Goal: Communication & Community: Answer question/provide support

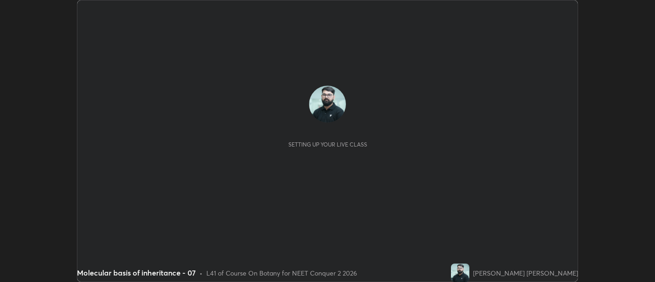
scroll to position [282, 655]
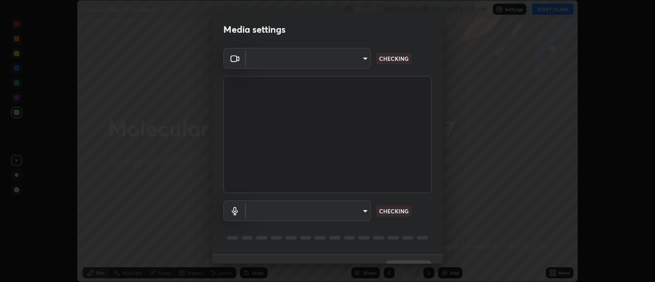
type input "d9b519daceb8a772394af6ea8e45353be5bbf62d8cb1cf3345c472de64055974"
type input "58abe51d7fefdb17ba2419723d43872dcdd823d411622da55c3e9c12cc60ef35"
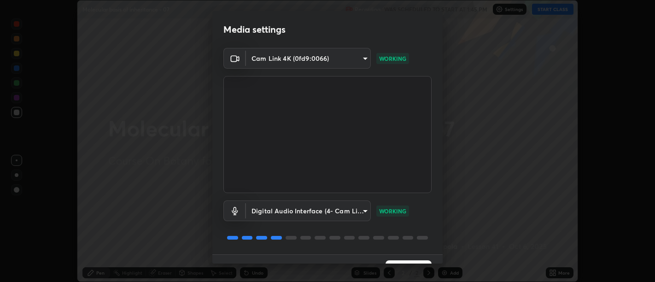
scroll to position [20, 0]
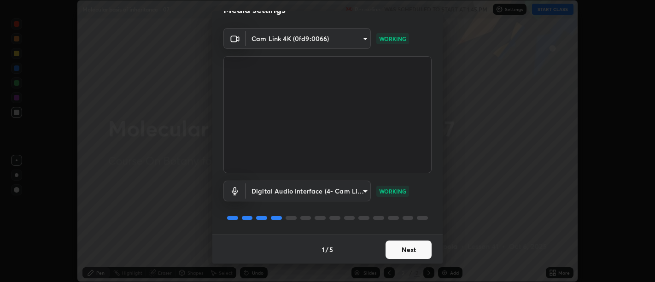
click at [413, 257] on button "Next" at bounding box center [409, 250] width 46 height 18
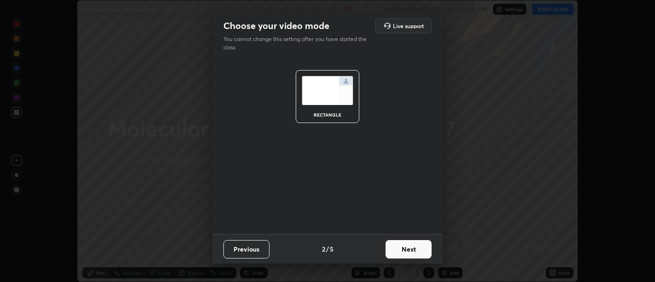
scroll to position [0, 0]
click at [414, 253] on button "Next" at bounding box center [409, 249] width 46 height 18
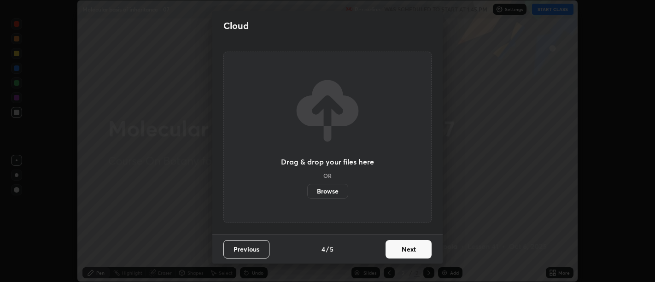
click at [417, 253] on button "Next" at bounding box center [409, 249] width 46 height 18
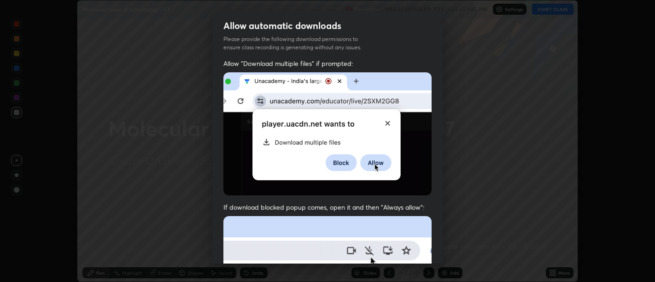
click at [421, 206] on span "If download blocked popup comes, open it and then "Always allow":" at bounding box center [328, 207] width 208 height 9
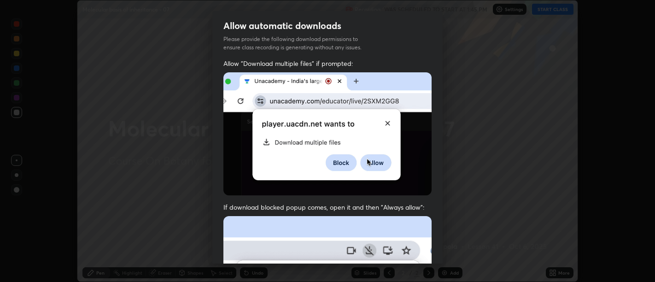
click at [420, 206] on span "If download blocked popup comes, open it and then "Always allow":" at bounding box center [328, 207] width 208 height 9
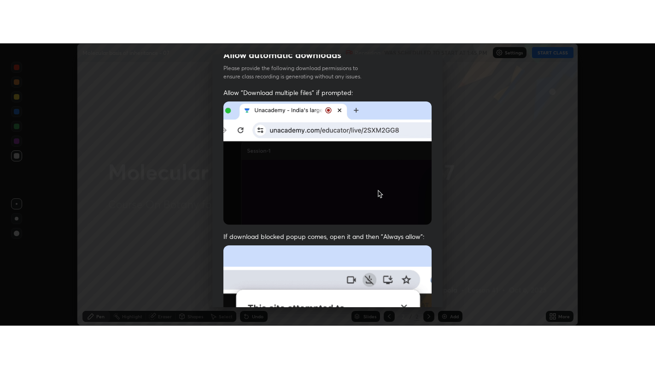
scroll to position [208, 0]
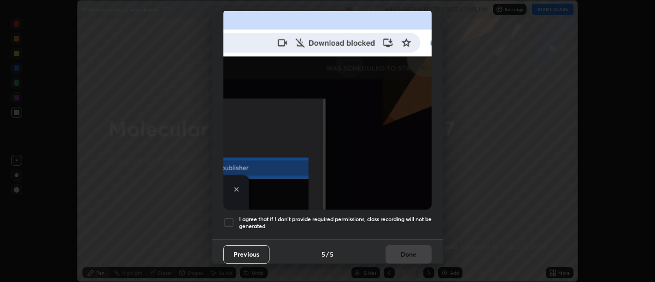
click at [410, 220] on h5 "I agree that if I don't provide required permissions, class recording will not …" at bounding box center [335, 223] width 193 height 14
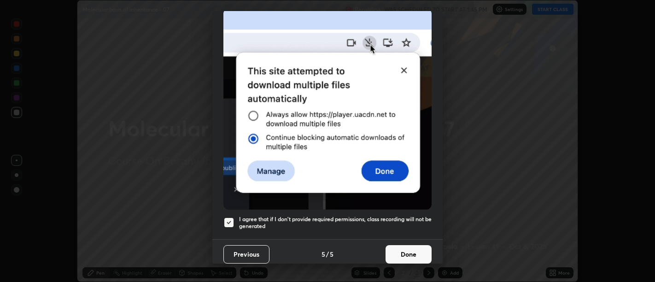
click at [415, 246] on button "Done" at bounding box center [409, 254] width 46 height 18
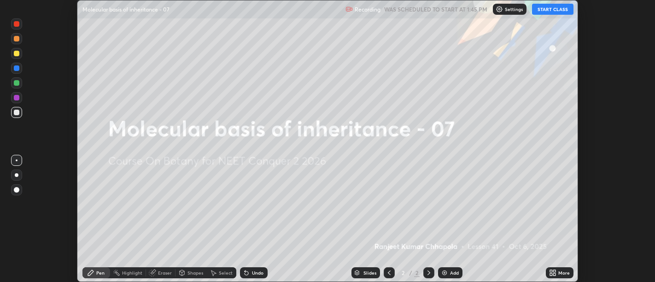
click at [556, 272] on icon at bounding box center [554, 271] width 2 height 2
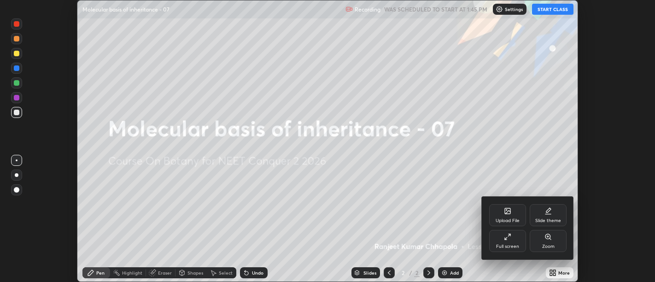
click at [519, 237] on div "Full screen" at bounding box center [507, 241] width 37 height 22
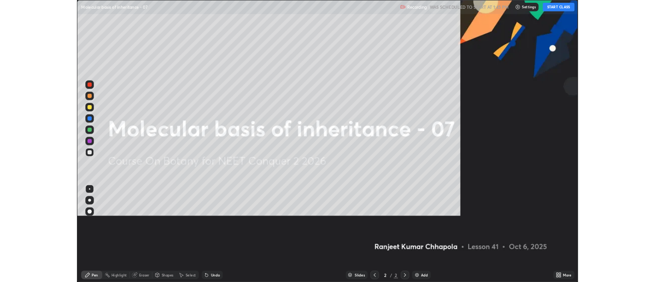
scroll to position [369, 655]
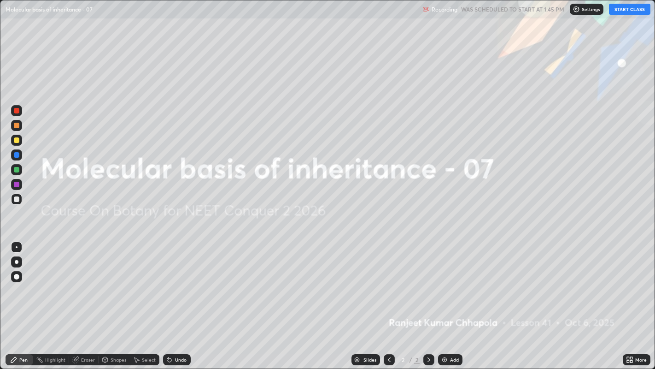
click at [630, 7] on button "START CLASS" at bounding box center [629, 9] width 41 height 11
click at [630, 9] on button "START CLASS" at bounding box center [629, 9] width 41 height 11
click at [633, 7] on button "START CLASS" at bounding box center [629, 9] width 41 height 11
click at [625, 7] on button "End Class" at bounding box center [631, 9] width 37 height 11
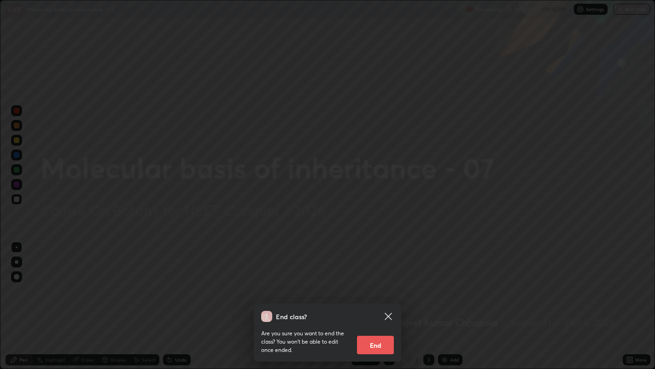
click at [387, 282] on icon at bounding box center [388, 316] width 11 height 11
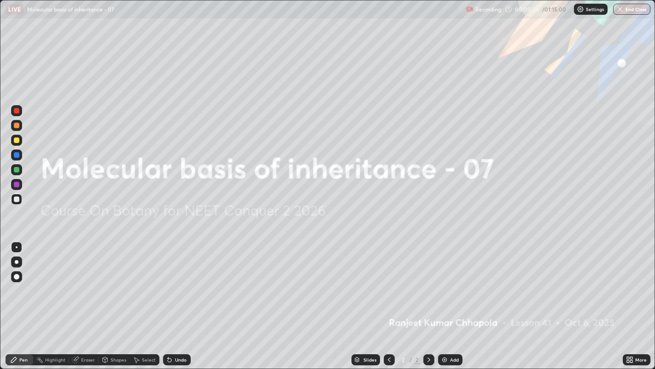
click at [635, 282] on div "More" at bounding box center [637, 359] width 28 height 11
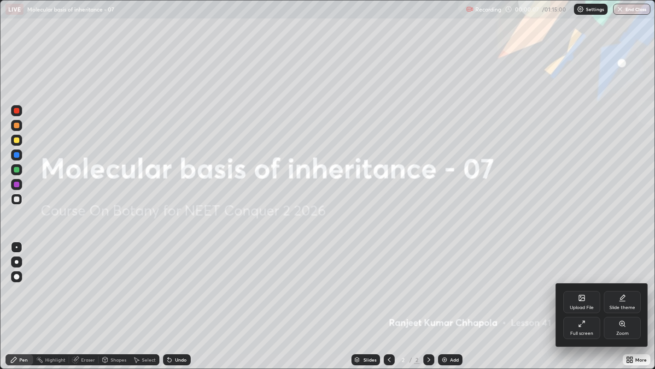
click at [583, 282] on div "Upload File" at bounding box center [582, 302] width 37 height 22
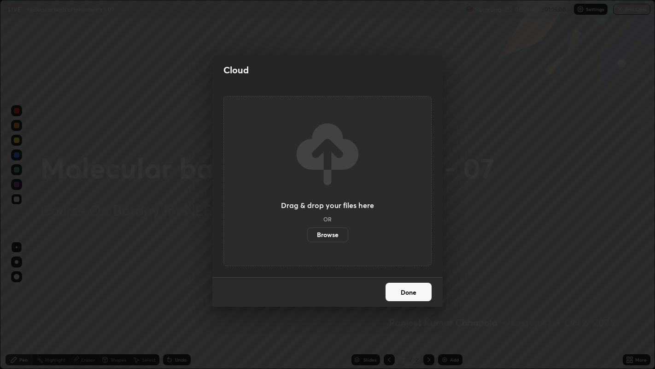
click at [334, 234] on label "Browse" at bounding box center [327, 234] width 41 height 15
click at [307, 234] on input "Browse" at bounding box center [307, 234] width 0 height 15
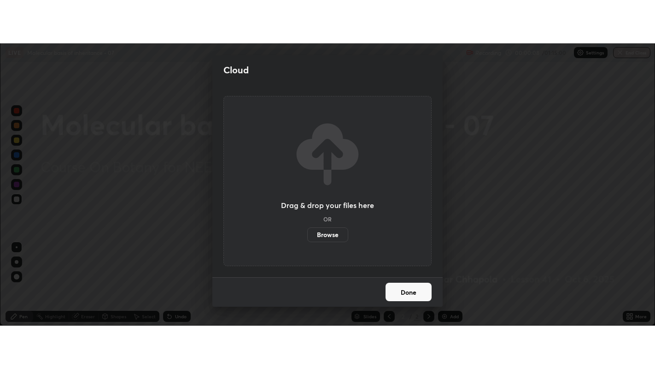
scroll to position [45802, 45428]
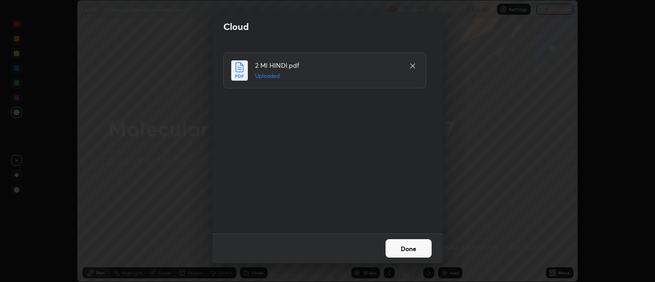
click at [406, 248] on button "Done" at bounding box center [409, 248] width 46 height 18
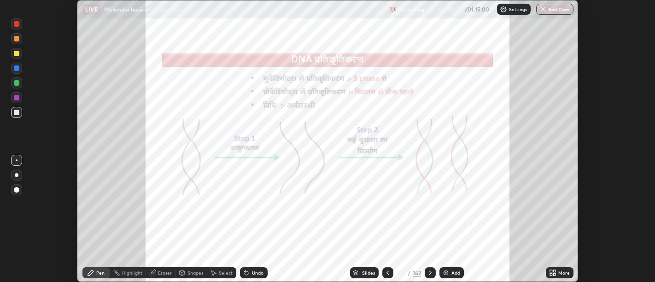
click at [554, 271] on icon at bounding box center [554, 271] width 2 height 2
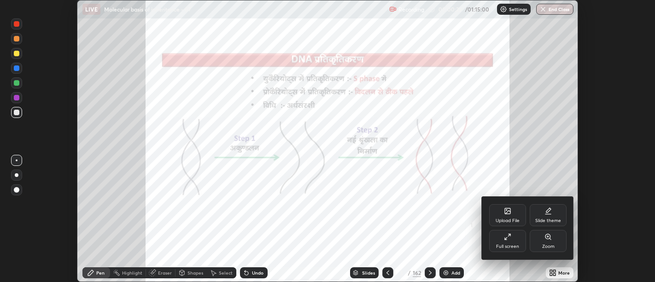
click at [501, 241] on div "Full screen" at bounding box center [507, 241] width 37 height 22
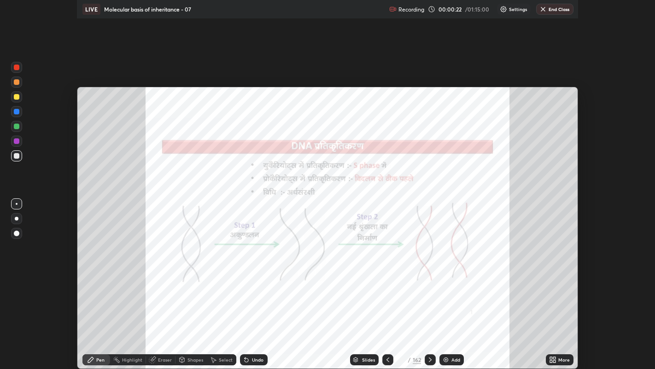
scroll to position [369, 655]
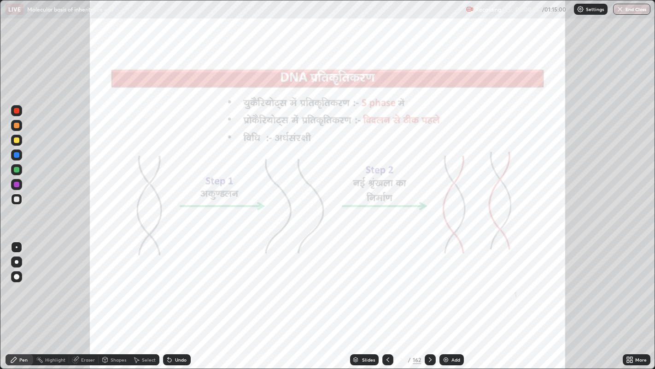
click at [364, 282] on div "Slides" at bounding box center [368, 359] width 13 height 5
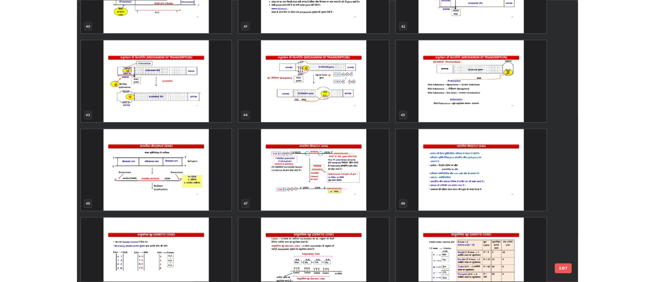
scroll to position [1576, 0]
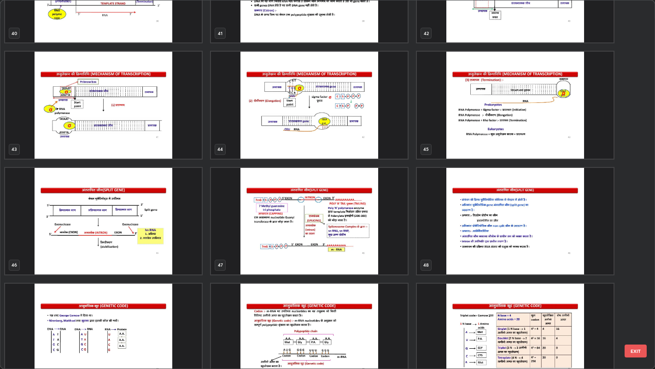
click at [80, 226] on img "grid" at bounding box center [103, 221] width 197 height 106
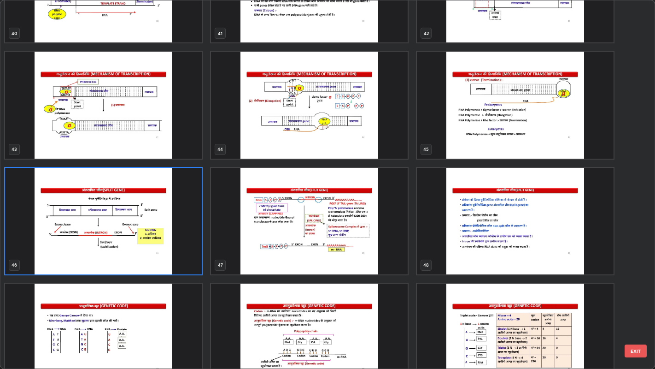
click at [82, 225] on img "grid" at bounding box center [103, 221] width 197 height 106
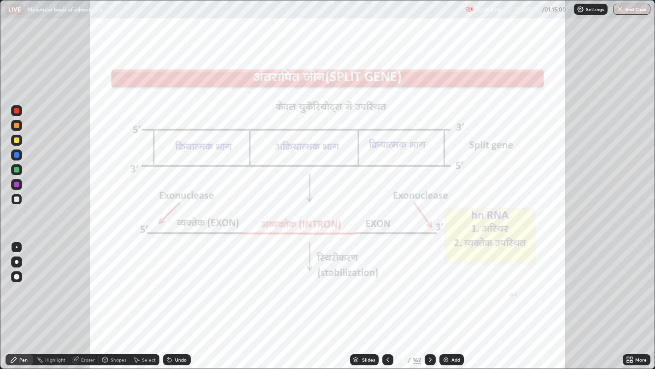
click at [17, 183] on div at bounding box center [17, 185] width 6 height 6
click at [18, 111] on div at bounding box center [17, 111] width 6 height 6
click at [16, 139] on div at bounding box center [17, 140] width 6 height 6
click at [50, 282] on div "Highlight" at bounding box center [55, 359] width 20 height 5
click at [15, 282] on icon at bounding box center [16, 327] width 7 height 7
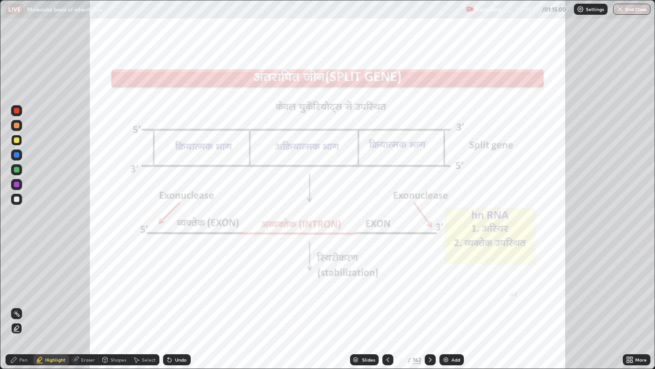
click at [18, 282] on rect at bounding box center [17, 314] width 5 height 5
click at [18, 182] on div at bounding box center [17, 185] width 6 height 6
click at [18, 282] on div "Pen" at bounding box center [20, 359] width 28 height 11
click at [17, 185] on div at bounding box center [17, 185] width 6 height 6
click at [53, 282] on div "Highlight" at bounding box center [55, 359] width 20 height 5
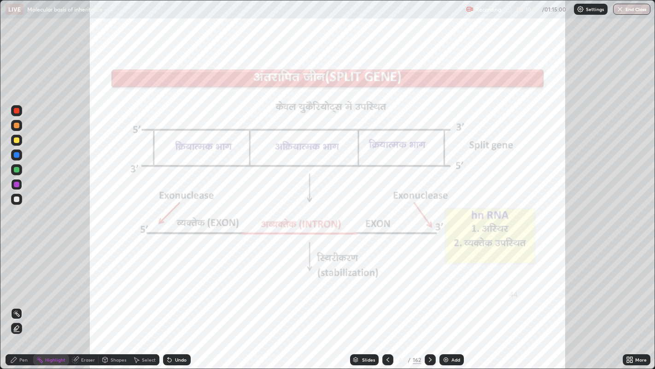
click at [447, 282] on img at bounding box center [445, 359] width 7 height 7
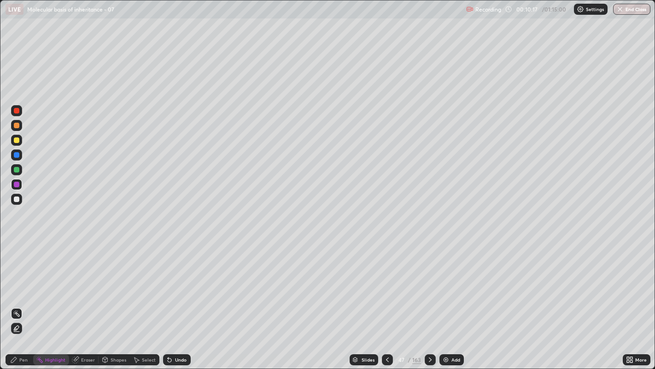
click at [18, 111] on div at bounding box center [17, 111] width 6 height 6
click at [180, 282] on div "Undo" at bounding box center [181, 359] width 12 height 5
click at [21, 282] on div "Pen" at bounding box center [23, 359] width 8 height 5
click at [17, 142] on div at bounding box center [17, 140] width 6 height 6
click at [18, 113] on div at bounding box center [17, 111] width 6 height 6
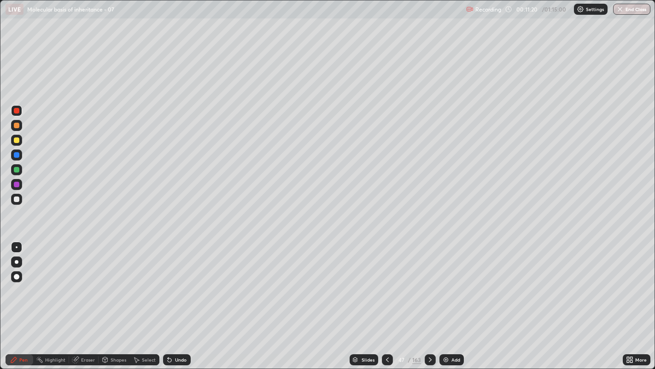
click at [17, 139] on div at bounding box center [17, 140] width 6 height 6
click at [16, 112] on div at bounding box center [17, 111] width 6 height 6
click at [15, 157] on div at bounding box center [17, 155] width 6 height 6
click at [430, 282] on icon at bounding box center [430, 359] width 7 height 7
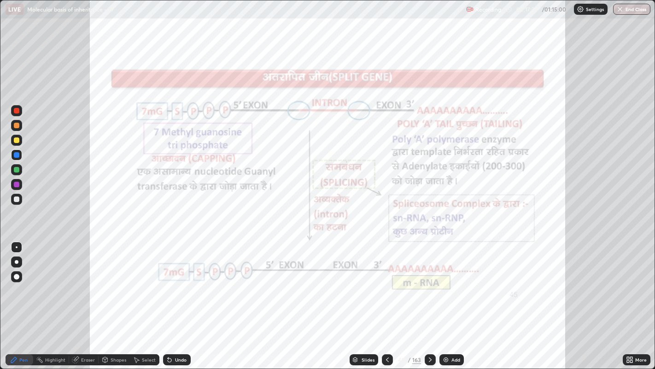
click at [388, 282] on icon at bounding box center [387, 359] width 7 height 7
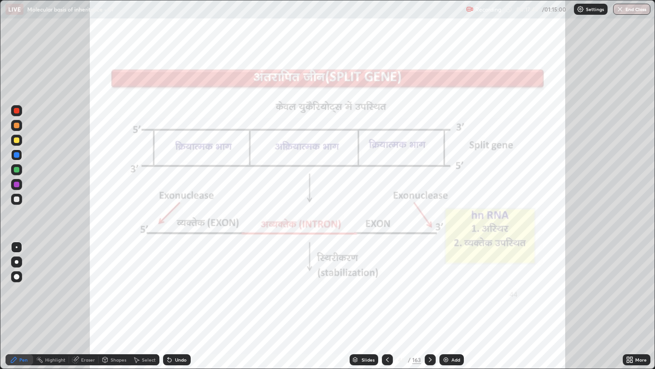
click at [430, 282] on icon at bounding box center [430, 359] width 3 height 5
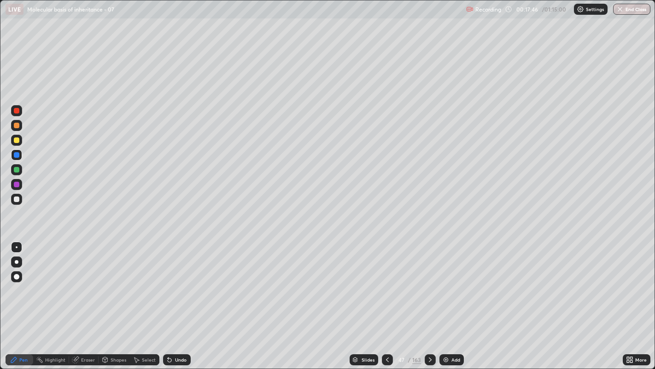
click at [429, 282] on icon at bounding box center [430, 359] width 7 height 7
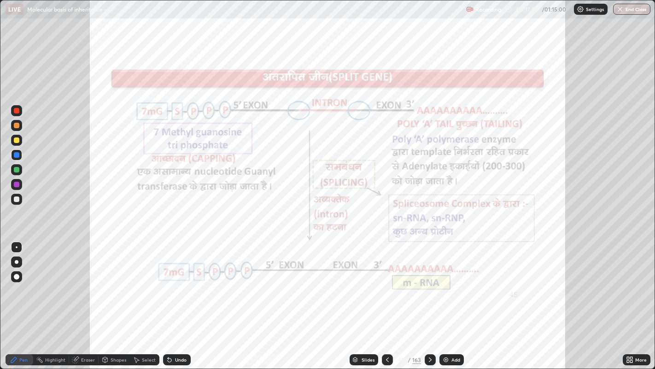
click at [19, 282] on div "Pen" at bounding box center [23, 359] width 8 height 5
click at [17, 260] on div at bounding box center [17, 262] width 4 height 4
click at [17, 110] on div at bounding box center [17, 111] width 6 height 6
click at [17, 140] on div at bounding box center [17, 140] width 6 height 6
click at [15, 109] on div at bounding box center [17, 111] width 6 height 6
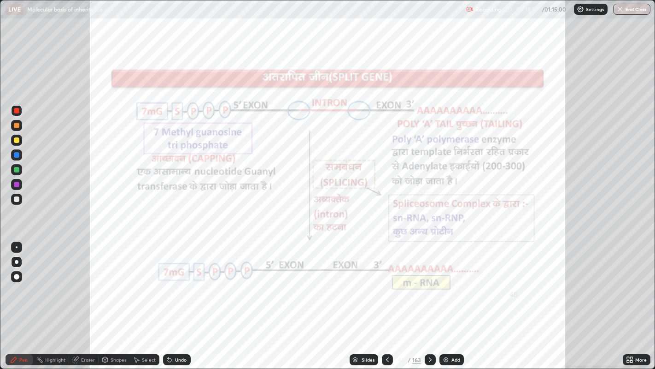
click at [16, 156] on div at bounding box center [17, 155] width 6 height 6
click at [14, 109] on div at bounding box center [17, 111] width 6 height 6
click at [15, 155] on div at bounding box center [17, 155] width 6 height 6
click at [49, 282] on div "Highlight" at bounding box center [55, 359] width 20 height 5
click at [387, 282] on icon at bounding box center [387, 359] width 7 height 7
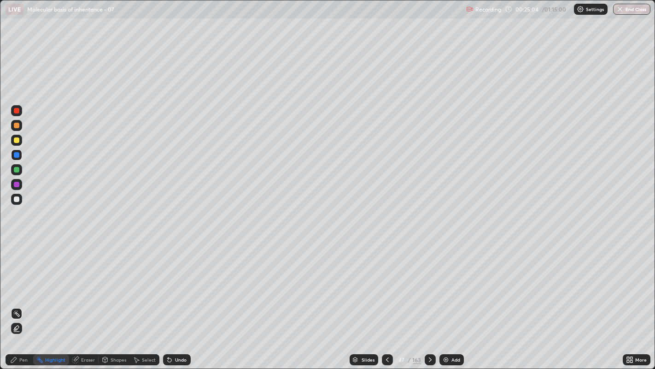
click at [430, 282] on icon at bounding box center [430, 359] width 7 height 7
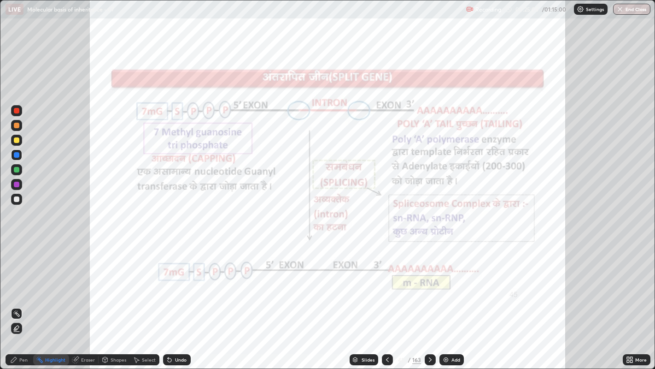
click at [429, 282] on icon at bounding box center [430, 359] width 7 height 7
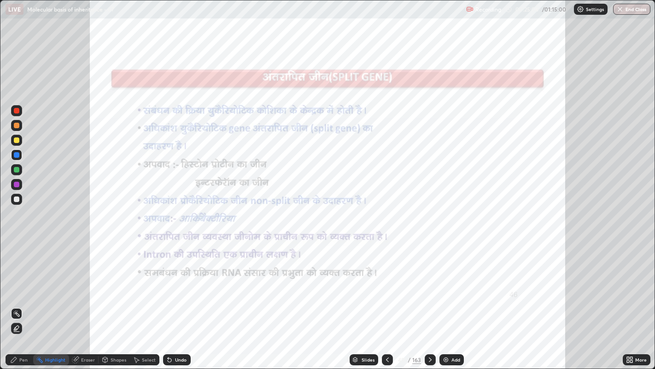
click at [387, 282] on icon at bounding box center [387, 359] width 7 height 7
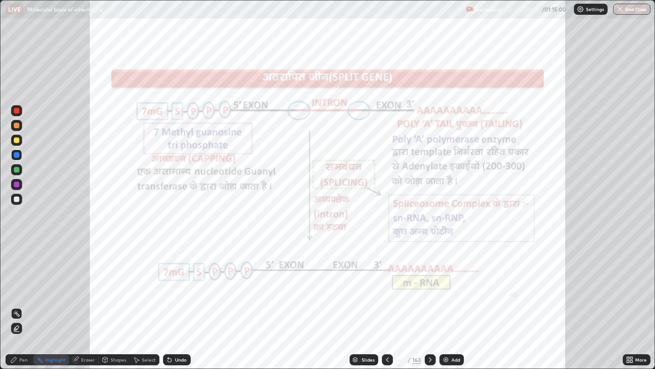
click at [429, 282] on icon at bounding box center [430, 359] width 7 height 7
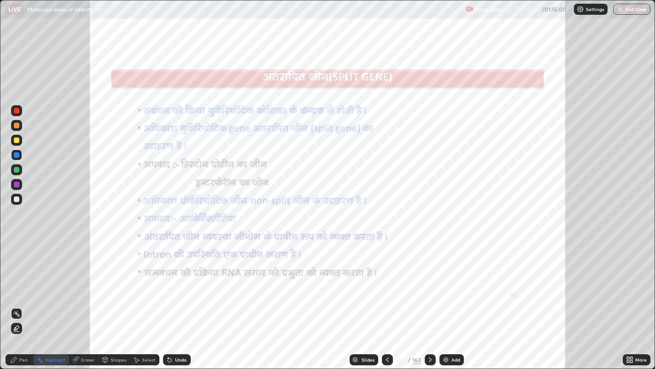
click at [392, 282] on div at bounding box center [387, 359] width 11 height 11
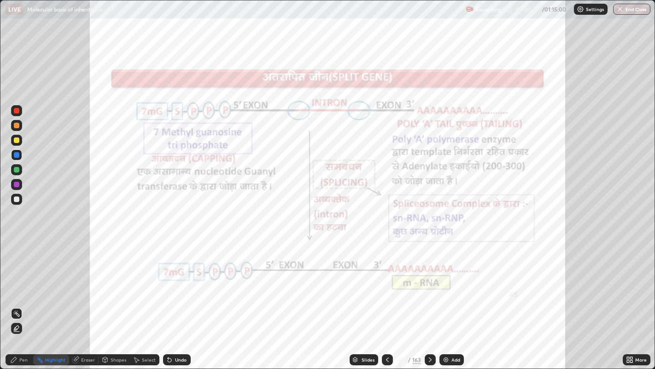
click at [387, 282] on icon at bounding box center [387, 359] width 7 height 7
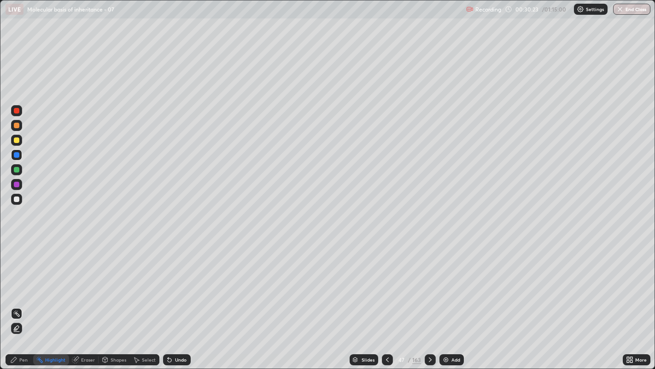
click at [387, 282] on icon at bounding box center [387, 359] width 7 height 7
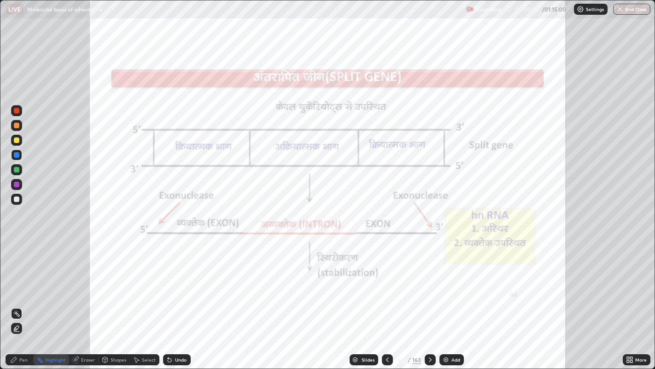
click at [430, 282] on icon at bounding box center [430, 359] width 7 height 7
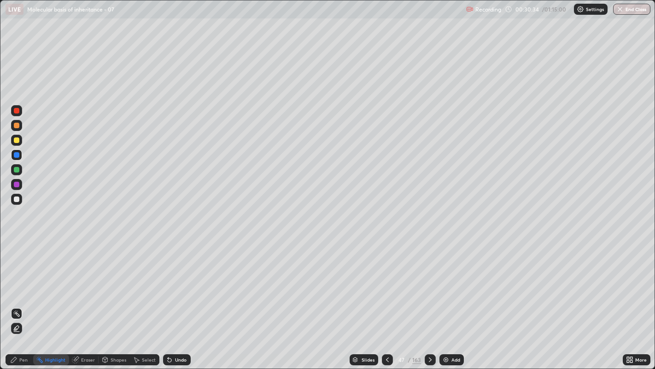
click at [628, 282] on icon at bounding box center [628, 358] width 2 height 2
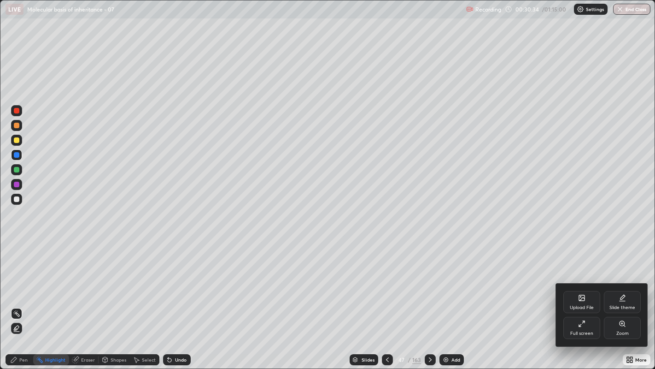
click at [581, 282] on div "Full screen" at bounding box center [582, 328] width 37 height 22
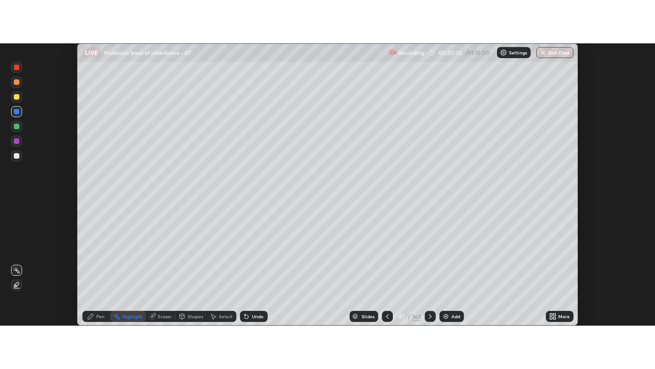
scroll to position [45802, 45428]
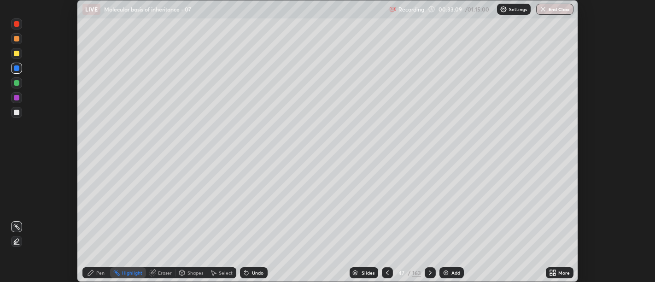
click at [429, 271] on icon at bounding box center [430, 272] width 7 height 7
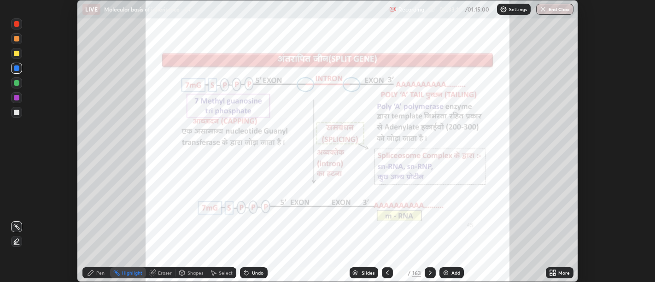
click at [430, 273] on icon at bounding box center [430, 272] width 7 height 7
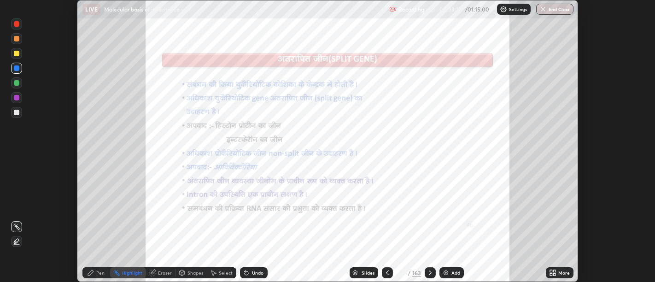
click at [554, 274] on icon at bounding box center [554, 274] width 2 height 2
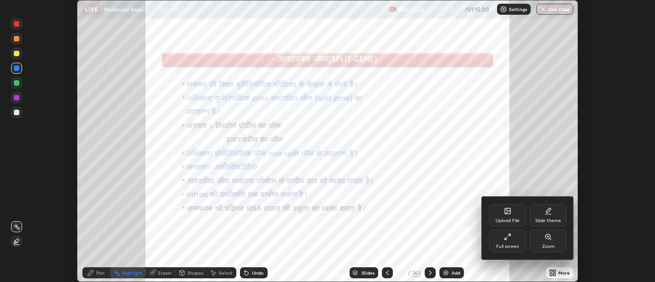
click at [549, 240] on icon at bounding box center [548, 236] width 7 height 7
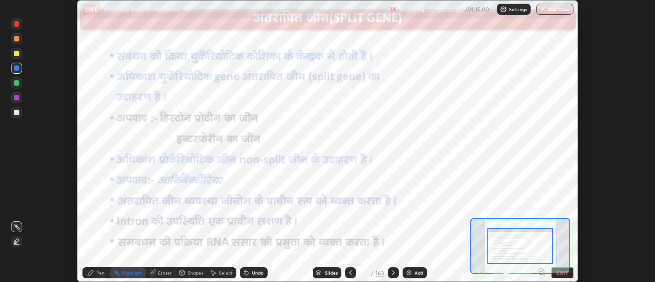
click at [563, 274] on button "EXIT" at bounding box center [563, 272] width 22 height 11
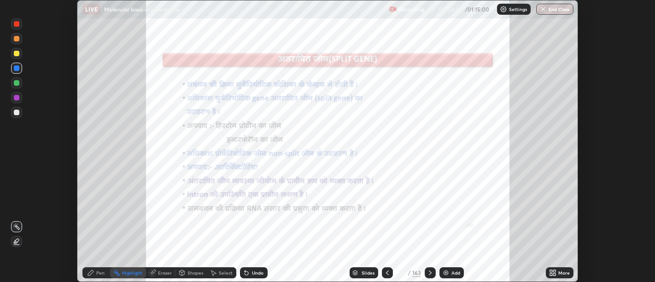
click at [552, 272] on icon at bounding box center [551, 271] width 2 height 2
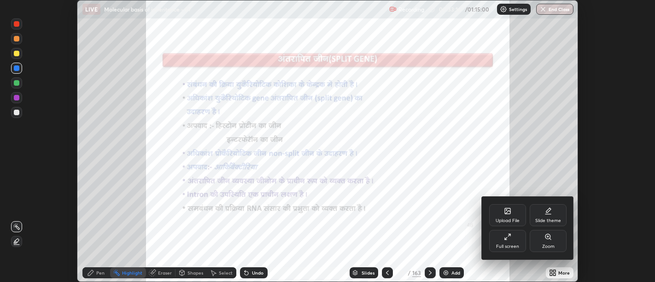
click at [512, 242] on div "Full screen" at bounding box center [507, 241] width 37 height 22
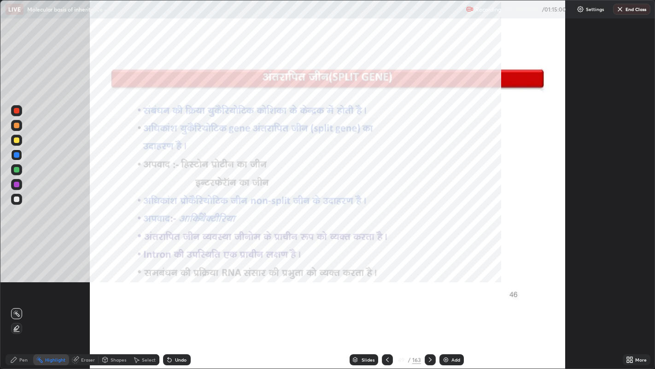
scroll to position [369, 655]
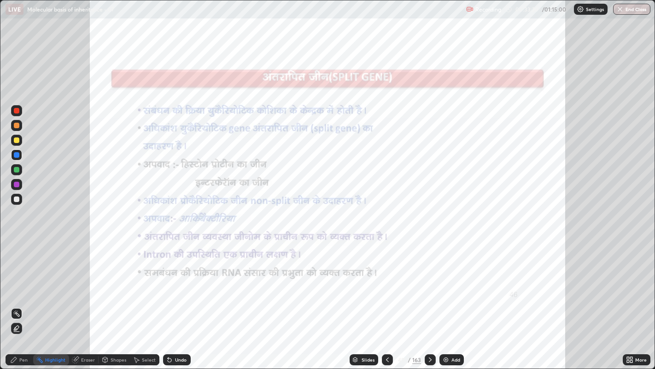
click at [628, 282] on icon at bounding box center [628, 361] width 2 height 2
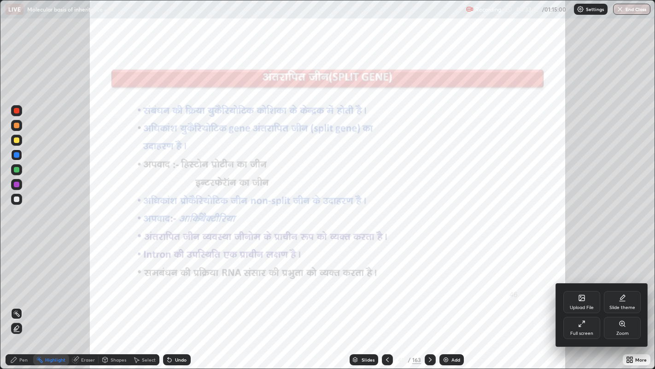
click at [626, 282] on div "Zoom" at bounding box center [623, 333] width 12 height 5
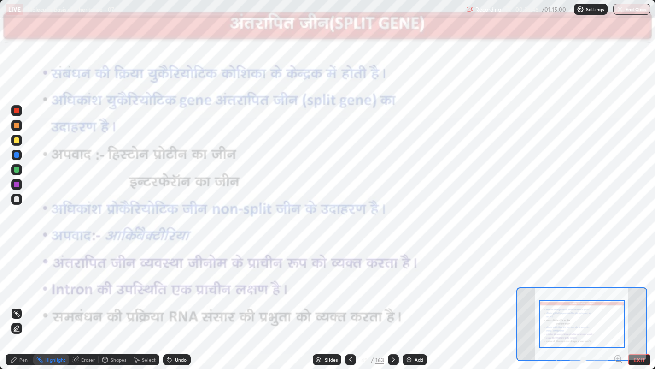
click at [393, 282] on icon at bounding box center [393, 359] width 7 height 7
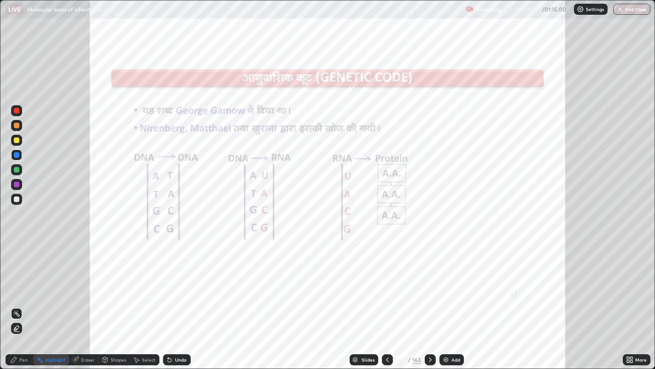
click at [369, 282] on div "Slides" at bounding box center [368, 359] width 13 height 5
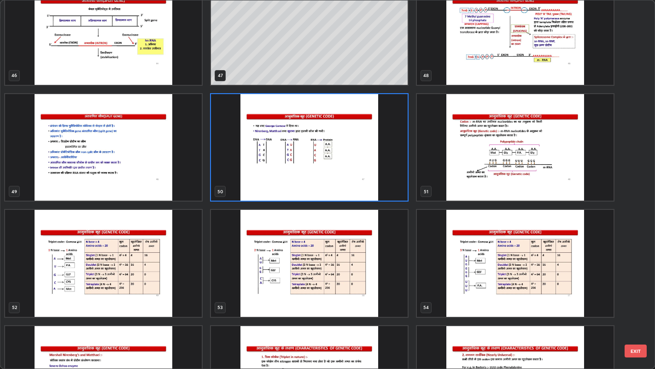
scroll to position [1769, 0]
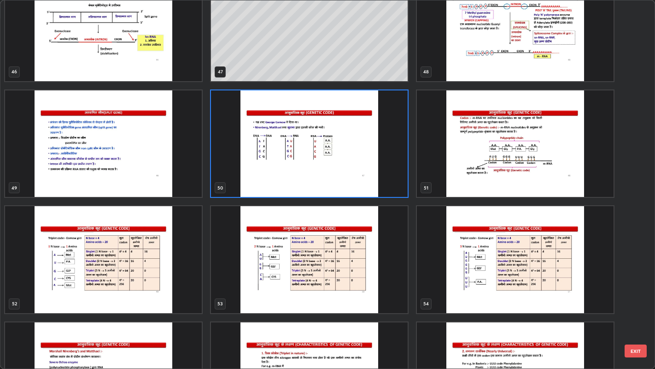
click at [313, 161] on img "grid" at bounding box center [309, 143] width 197 height 106
click at [313, 159] on img "grid" at bounding box center [309, 143] width 197 height 106
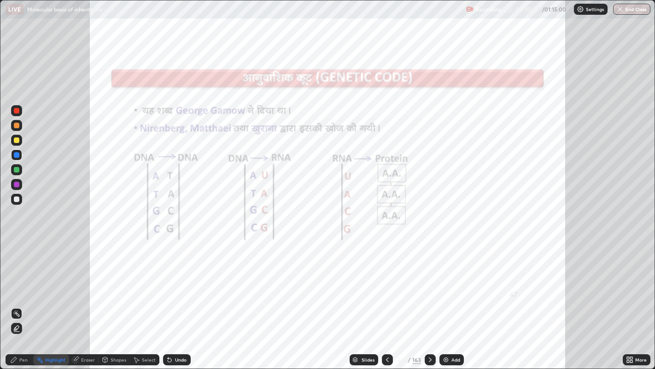
click at [24, 282] on div "Pen" at bounding box center [20, 359] width 28 height 11
click at [428, 282] on icon at bounding box center [430, 359] width 7 height 7
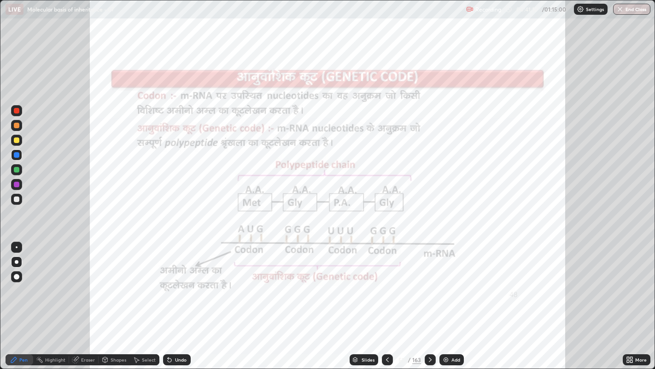
click at [386, 282] on icon at bounding box center [387, 359] width 3 height 5
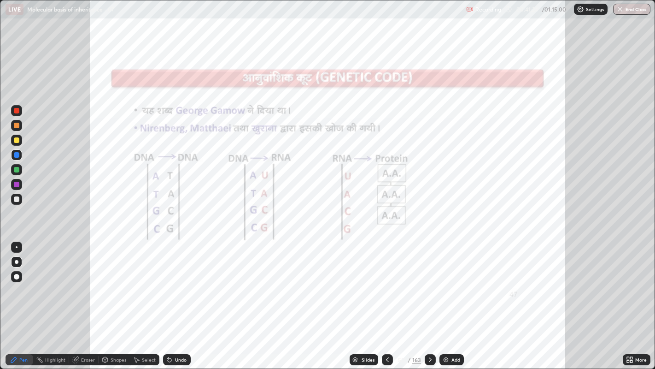
click at [429, 282] on icon at bounding box center [430, 359] width 7 height 7
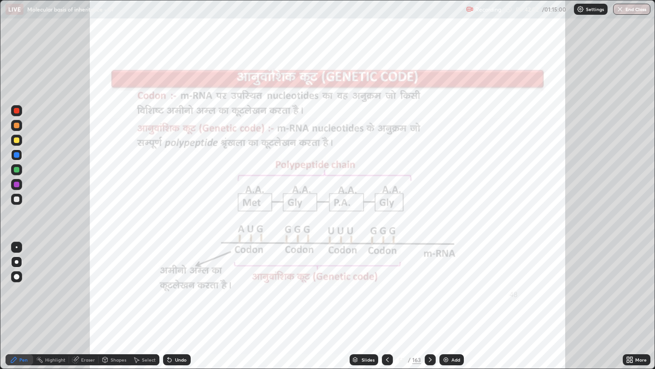
click at [45, 282] on div "Highlight" at bounding box center [55, 359] width 20 height 5
click at [22, 282] on div "Pen" at bounding box center [23, 359] width 8 height 5
click at [359, 282] on div "Slides" at bounding box center [364, 359] width 29 height 11
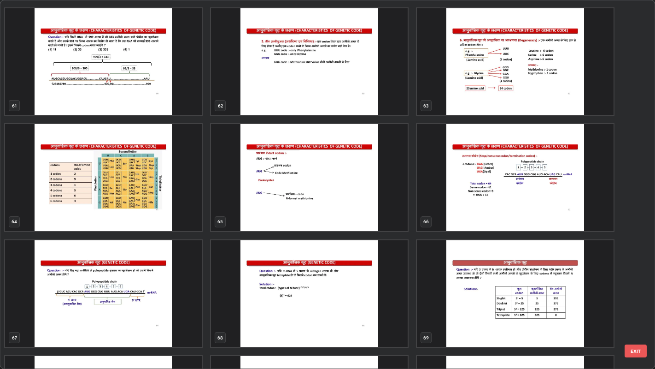
scroll to position [2314, 0]
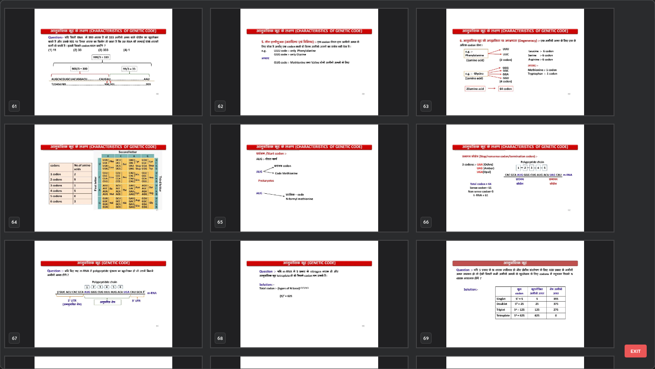
click at [125, 201] on img "grid" at bounding box center [103, 177] width 197 height 106
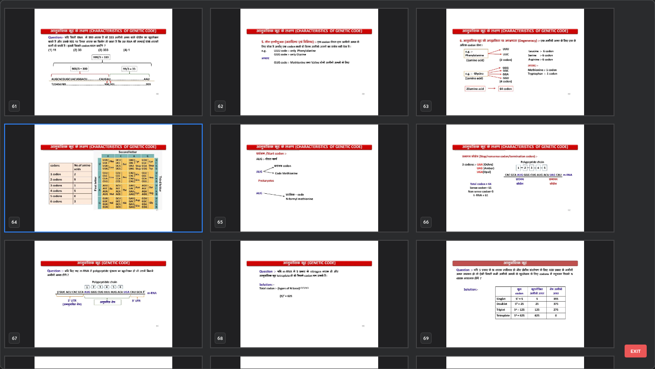
click at [125, 202] on img "grid" at bounding box center [103, 177] width 197 height 106
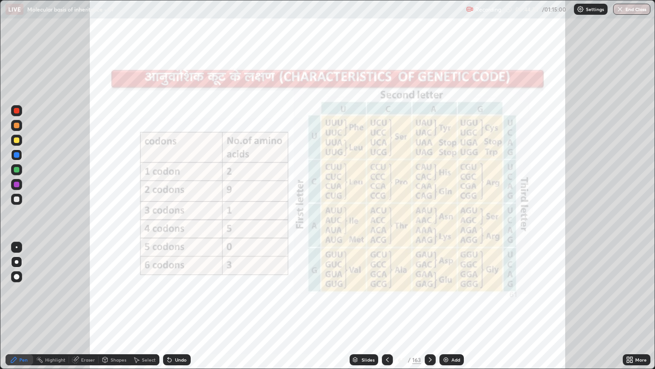
click at [123, 197] on img "grid" at bounding box center [103, 177] width 197 height 106
click at [177, 282] on div "Undo" at bounding box center [181, 359] width 12 height 5
click at [47, 282] on div "Highlight" at bounding box center [55, 359] width 20 height 5
click at [16, 282] on icon at bounding box center [16, 327] width 7 height 7
click at [18, 282] on div "Pen" at bounding box center [20, 359] width 28 height 11
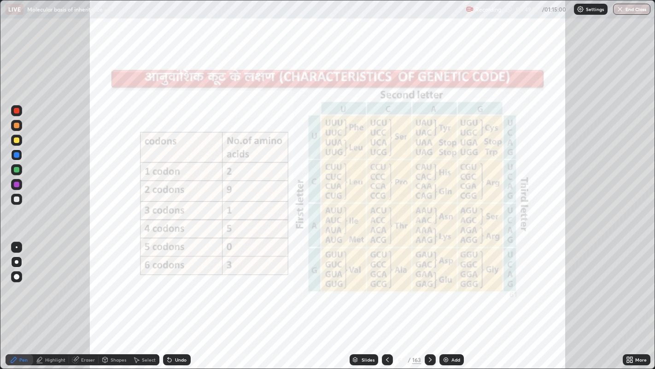
click at [12, 265] on div at bounding box center [16, 261] width 11 height 11
click at [366, 282] on div "Slides" at bounding box center [368, 359] width 13 height 5
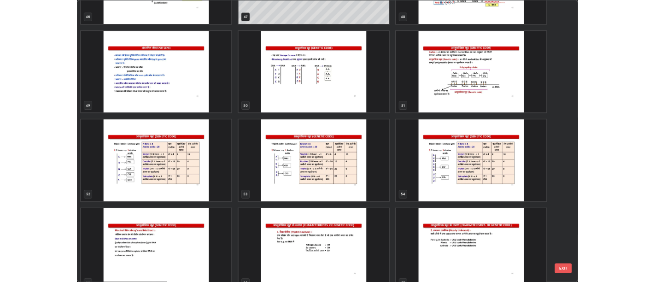
scroll to position [1815, 0]
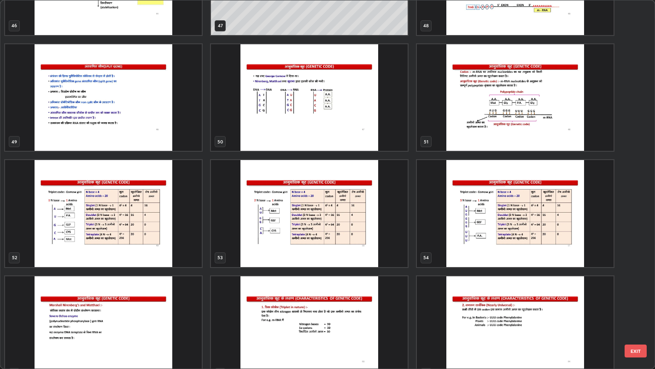
click at [59, 260] on img "grid" at bounding box center [103, 213] width 197 height 106
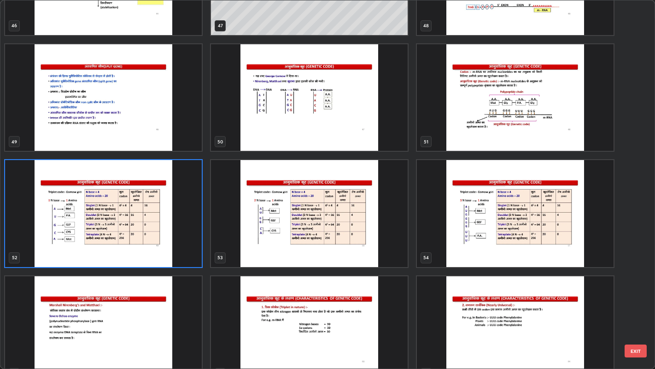
click at [59, 218] on img "grid" at bounding box center [103, 213] width 197 height 106
click at [59, 220] on img "grid" at bounding box center [103, 213] width 197 height 106
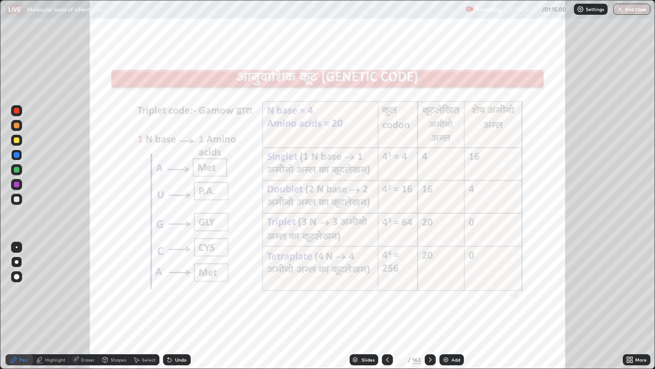
click at [430, 282] on icon at bounding box center [430, 359] width 7 height 7
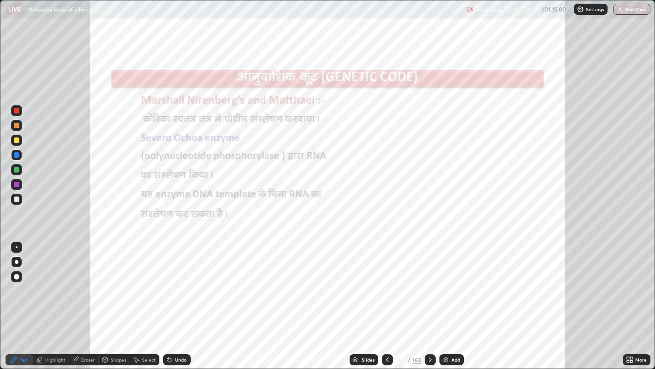
click at [176, 282] on div "Undo" at bounding box center [181, 359] width 12 height 5
click at [180, 282] on div "Undo" at bounding box center [181, 359] width 12 height 5
click at [430, 282] on icon at bounding box center [430, 359] width 7 height 7
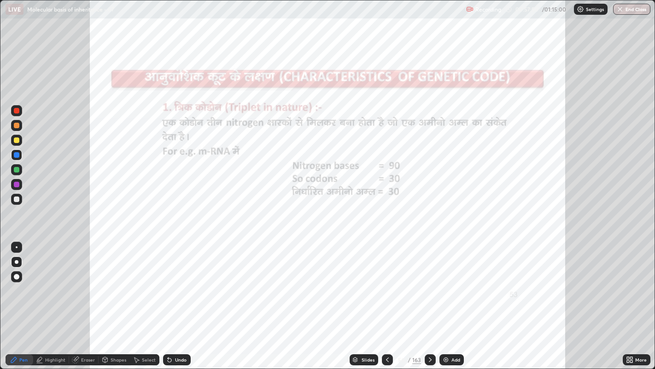
click at [430, 282] on icon at bounding box center [430, 359] width 7 height 7
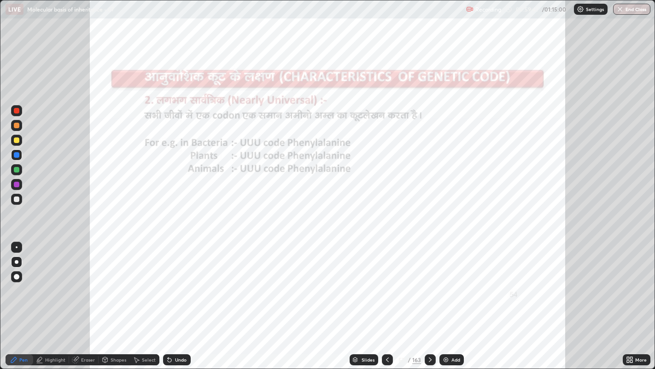
click at [428, 282] on icon at bounding box center [430, 359] width 7 height 7
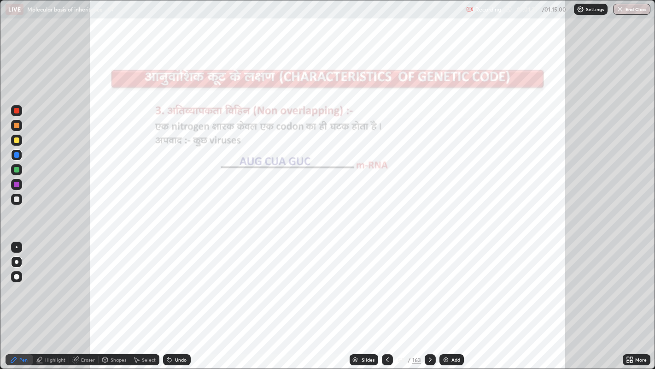
click at [429, 282] on icon at bounding box center [430, 359] width 3 height 5
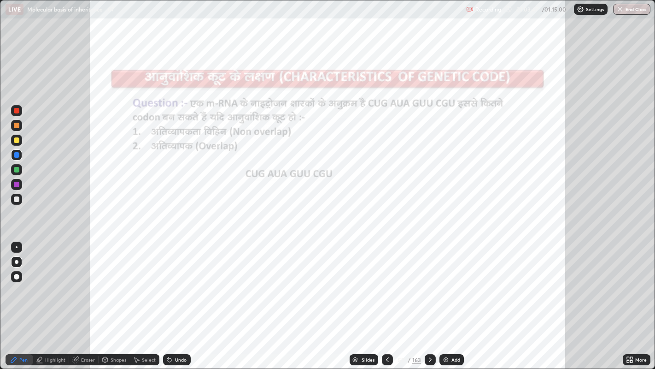
click at [177, 282] on div "Undo" at bounding box center [181, 359] width 12 height 5
click at [184, 282] on div "Undo" at bounding box center [177, 359] width 28 height 11
click at [183, 282] on div "Undo" at bounding box center [177, 359] width 28 height 11
click at [182, 282] on div "Undo" at bounding box center [177, 359] width 28 height 11
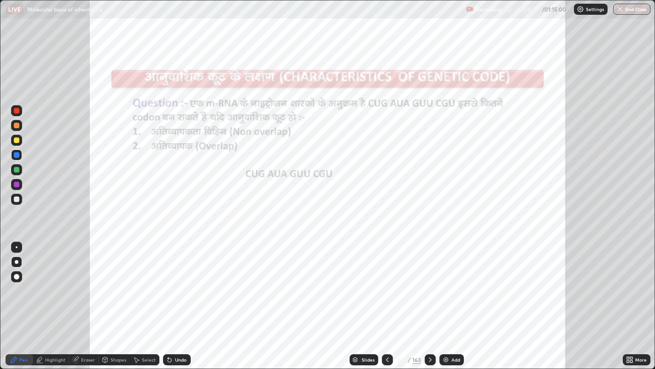
click at [181, 282] on div "Undo" at bounding box center [181, 359] width 12 height 5
click at [182, 282] on div "Undo" at bounding box center [177, 359] width 28 height 11
click at [181, 282] on div "Undo" at bounding box center [181, 359] width 12 height 5
click at [180, 282] on div "Undo" at bounding box center [181, 359] width 12 height 5
click at [181, 282] on div "Undo" at bounding box center [181, 359] width 12 height 5
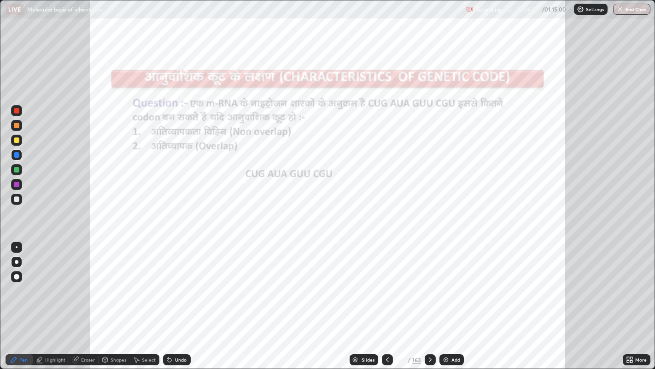
click at [182, 282] on div "Undo" at bounding box center [181, 359] width 12 height 5
click at [181, 282] on div "Undo" at bounding box center [181, 359] width 12 height 5
click at [182, 282] on div "Undo" at bounding box center [177, 359] width 28 height 11
click at [429, 282] on icon at bounding box center [430, 359] width 7 height 7
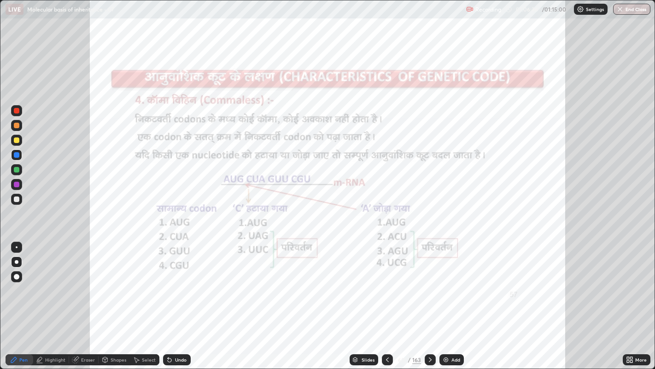
click at [88, 282] on div "Eraser" at bounding box center [88, 359] width 14 height 5
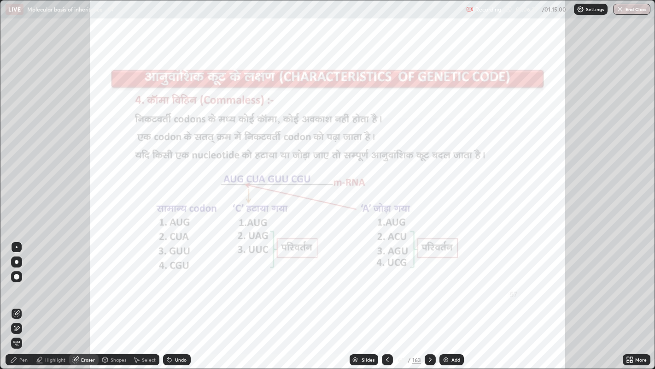
click at [23, 282] on div "Pen" at bounding box center [23, 359] width 8 height 5
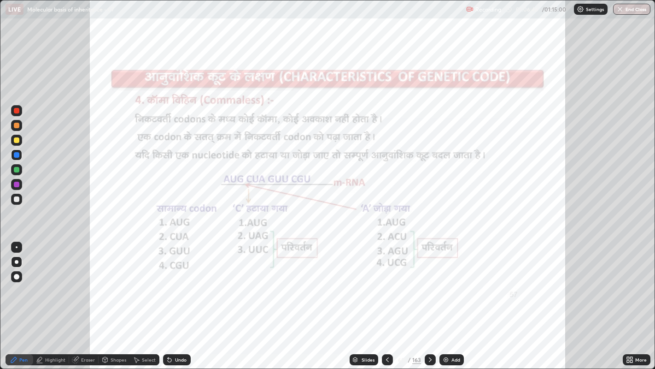
click at [82, 282] on div "Eraser" at bounding box center [88, 359] width 14 height 5
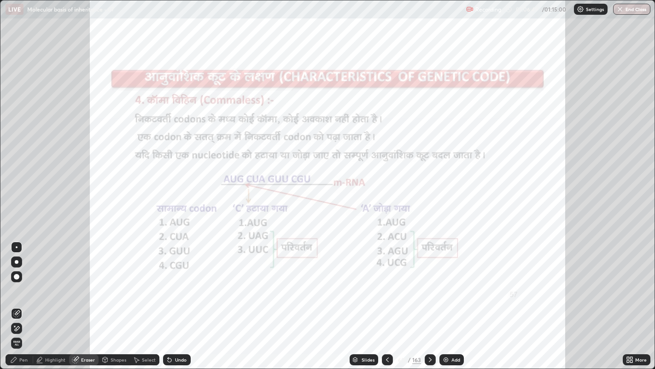
click at [20, 282] on div "Pen" at bounding box center [23, 359] width 8 height 5
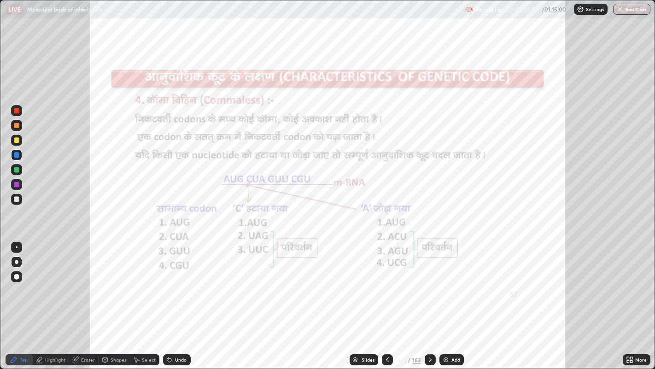
click at [447, 282] on img at bounding box center [445, 359] width 7 height 7
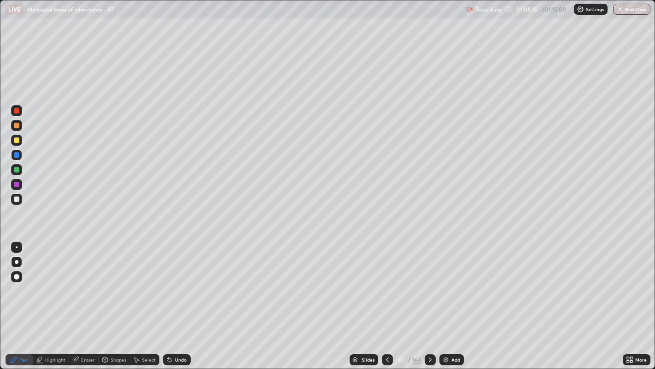
click at [175, 282] on div "Undo" at bounding box center [181, 359] width 12 height 5
click at [18, 111] on div at bounding box center [17, 111] width 6 height 6
click at [16, 154] on div at bounding box center [17, 155] width 6 height 6
click at [16, 110] on div at bounding box center [17, 111] width 6 height 6
click at [15, 282] on icon at bounding box center [14, 360] width 6 height 6
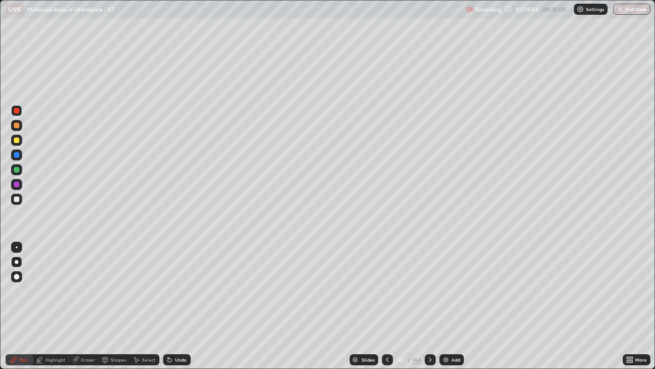
click at [16, 152] on div at bounding box center [17, 155] width 6 height 6
click at [18, 109] on div at bounding box center [17, 111] width 6 height 6
click at [18, 153] on div at bounding box center [17, 155] width 6 height 6
click at [388, 282] on icon at bounding box center [387, 359] width 7 height 7
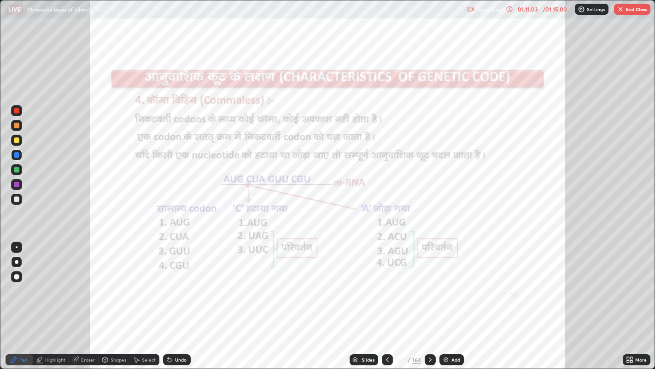
click at [430, 282] on icon at bounding box center [430, 359] width 7 height 7
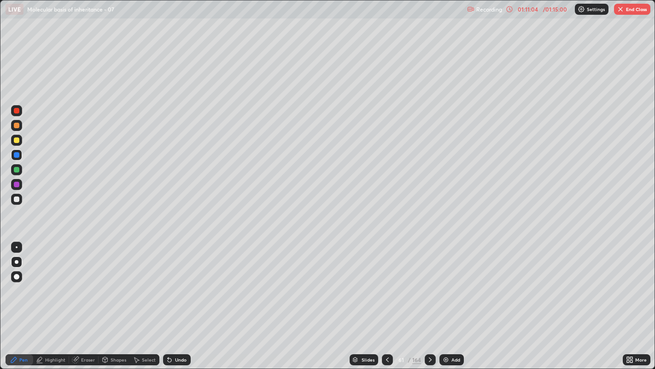
click at [429, 282] on icon at bounding box center [430, 359] width 7 height 7
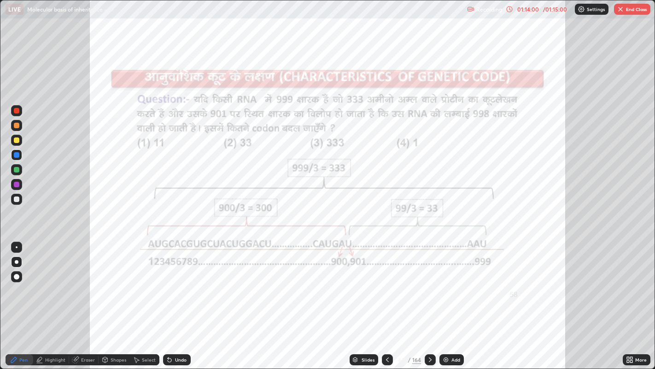
click at [430, 282] on icon at bounding box center [430, 359] width 7 height 7
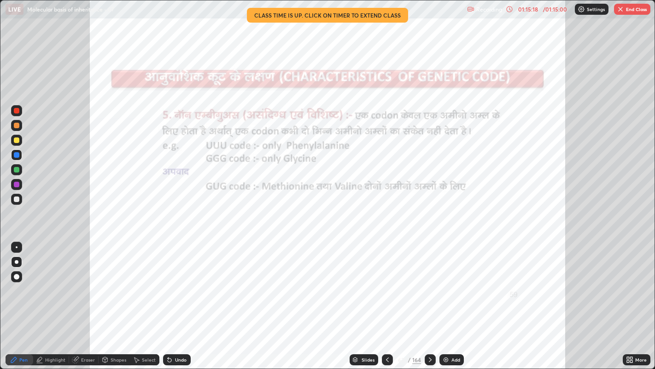
click at [430, 282] on icon at bounding box center [430, 359] width 7 height 7
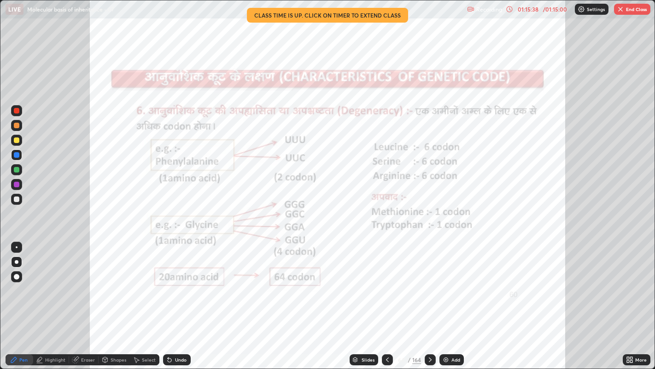
click at [429, 282] on icon at bounding box center [430, 359] width 7 height 7
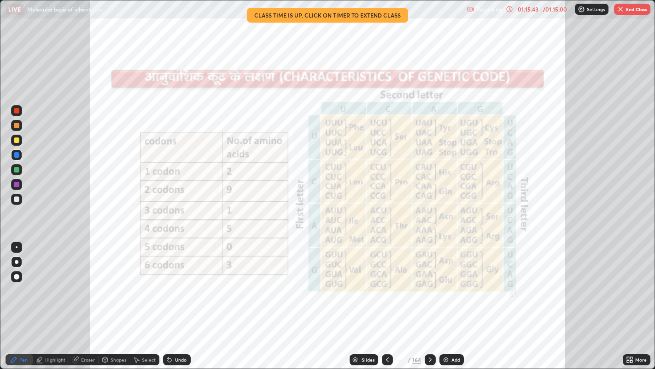
click at [430, 282] on icon at bounding box center [430, 359] width 3 height 5
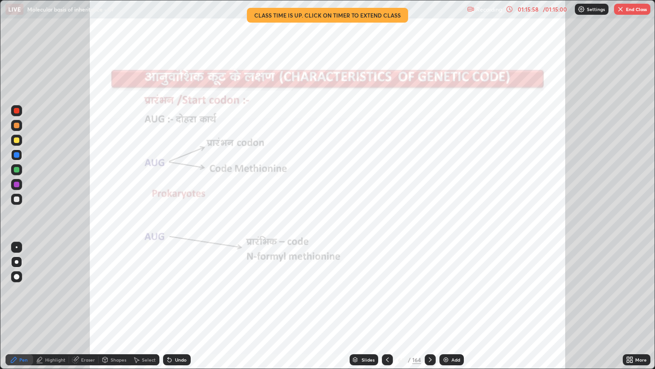
click at [430, 282] on div at bounding box center [430, 359] width 11 height 11
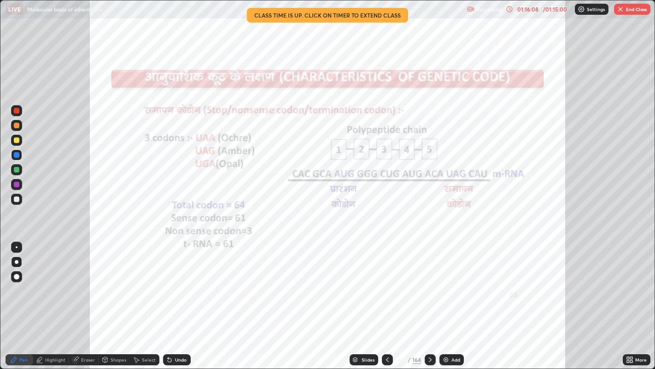
click at [382, 282] on div at bounding box center [387, 359] width 11 height 11
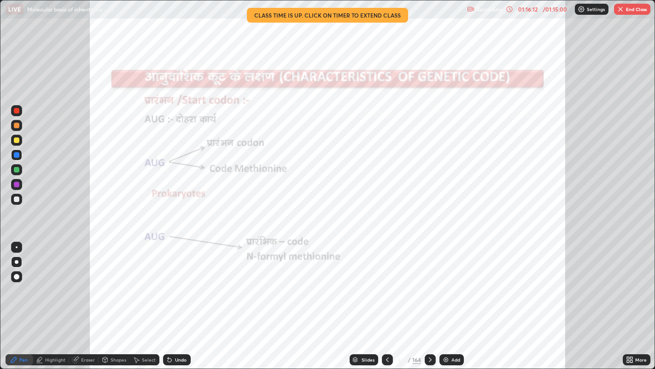
click at [627, 9] on button "End Class" at bounding box center [632, 9] width 36 height 11
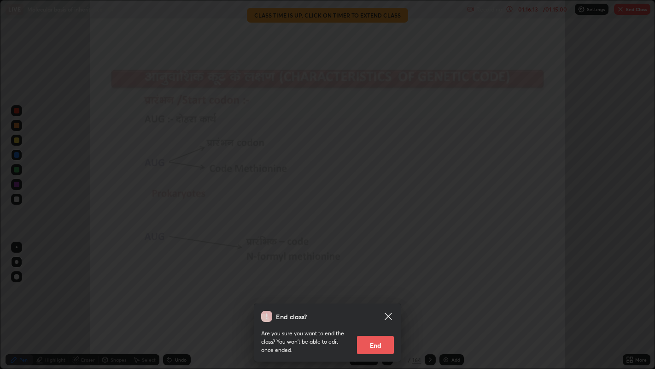
click at [377, 282] on button "End" at bounding box center [375, 344] width 37 height 18
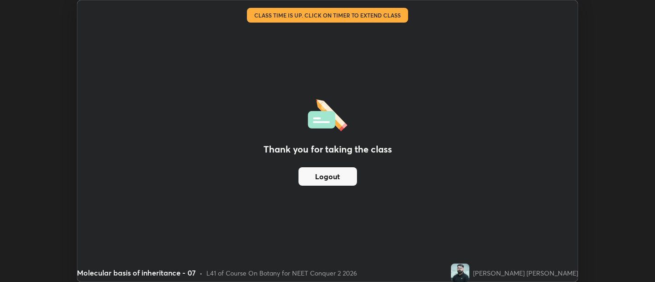
scroll to position [45802, 45428]
